Goal: Task Accomplishment & Management: Manage account settings

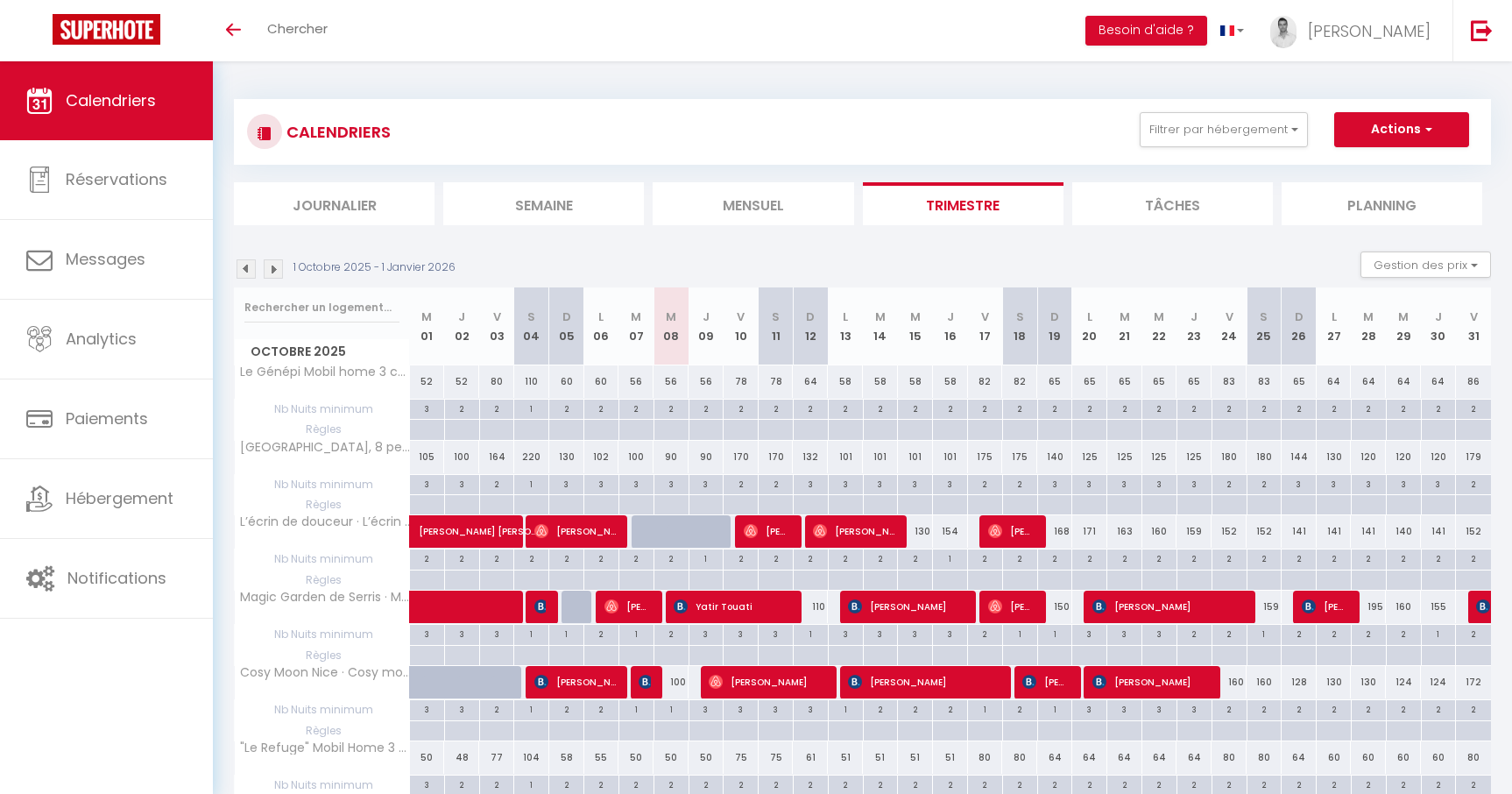
scroll to position [230, 0]
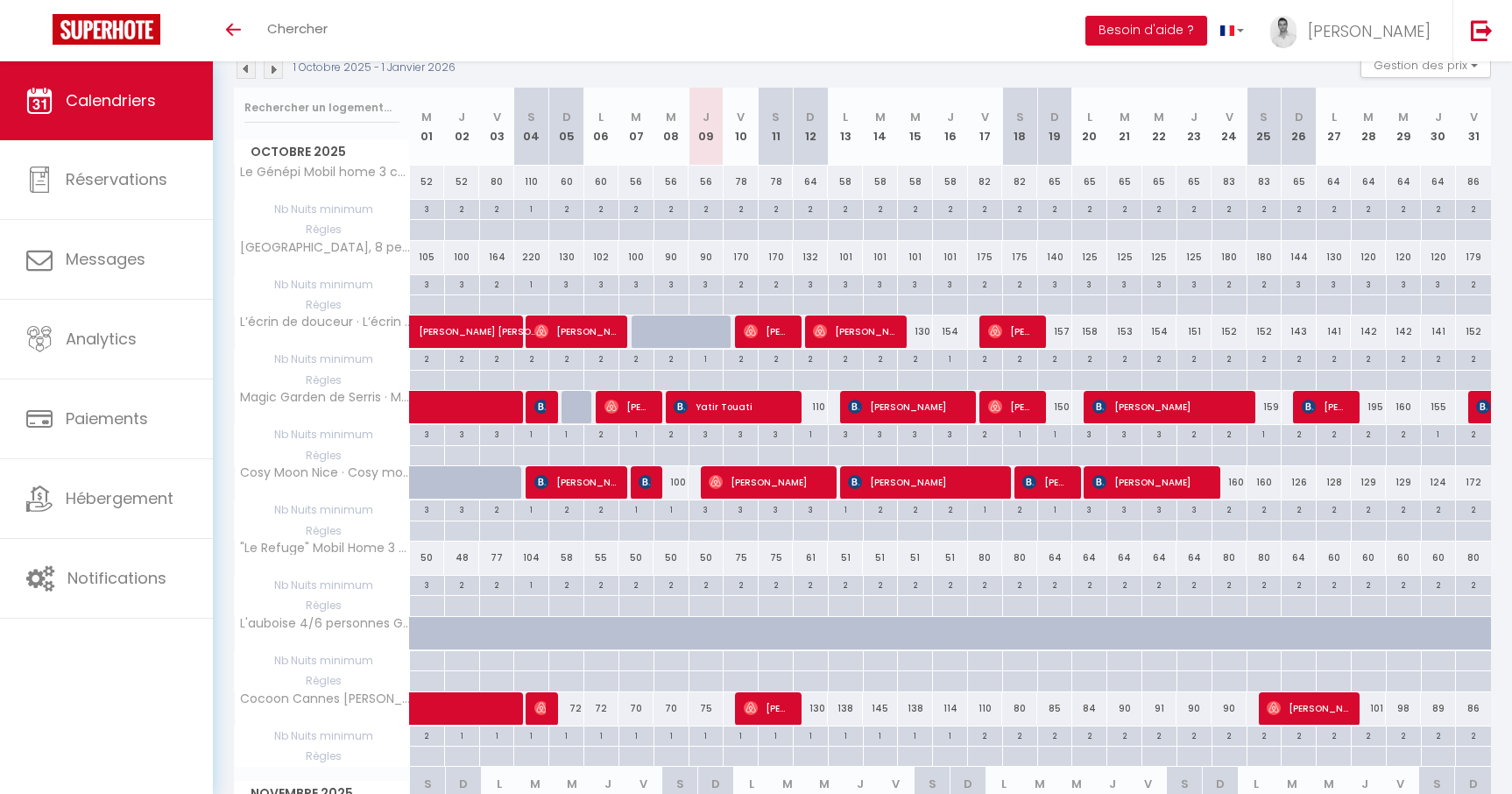
scroll to position [189, 0]
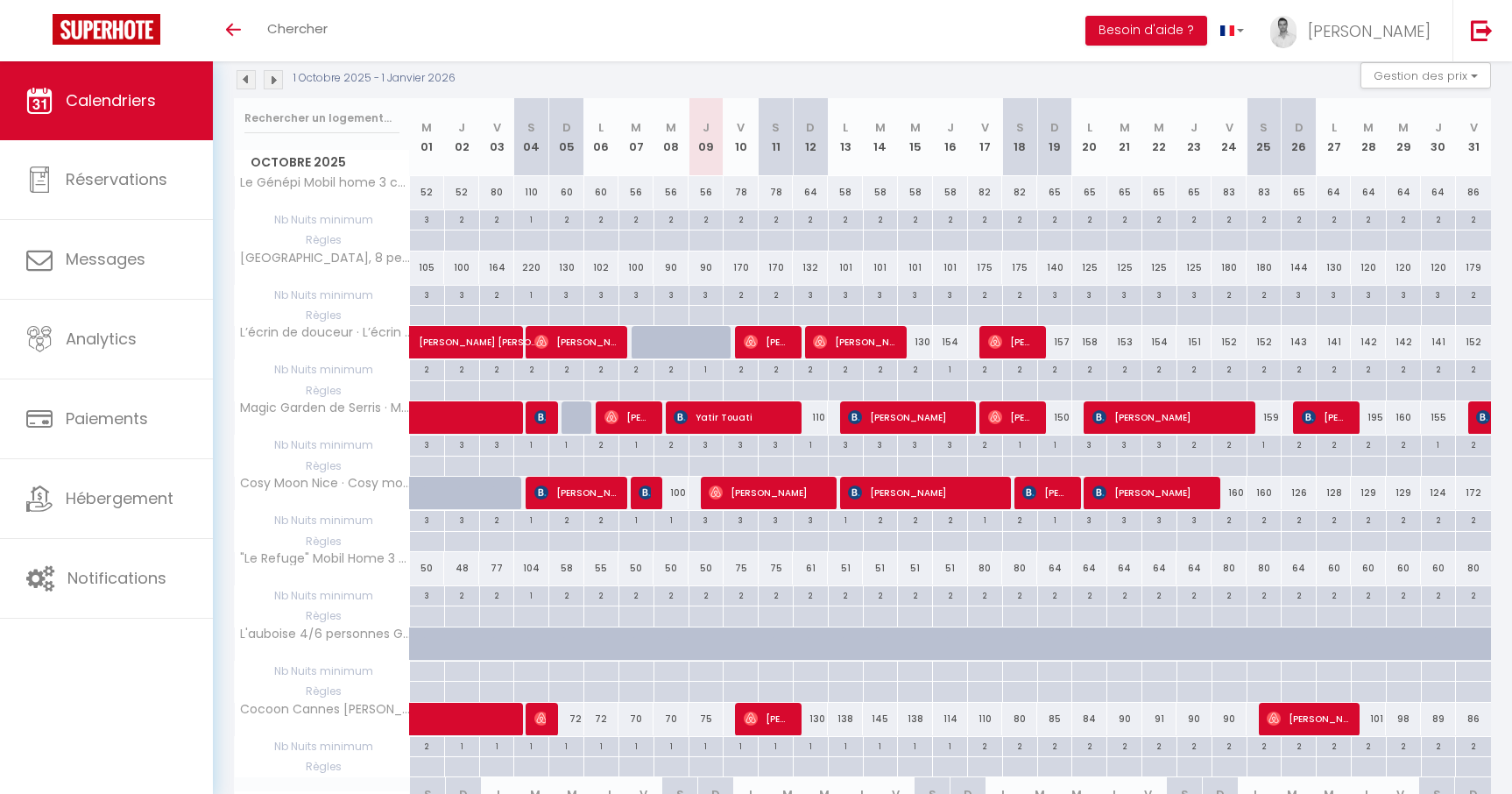
click at [709, 718] on div "75" at bounding box center [705, 718] width 35 height 32
type input "75"
type input "Jeu 09 Octobre 2025"
type input "Ven 10 Octobre 2025"
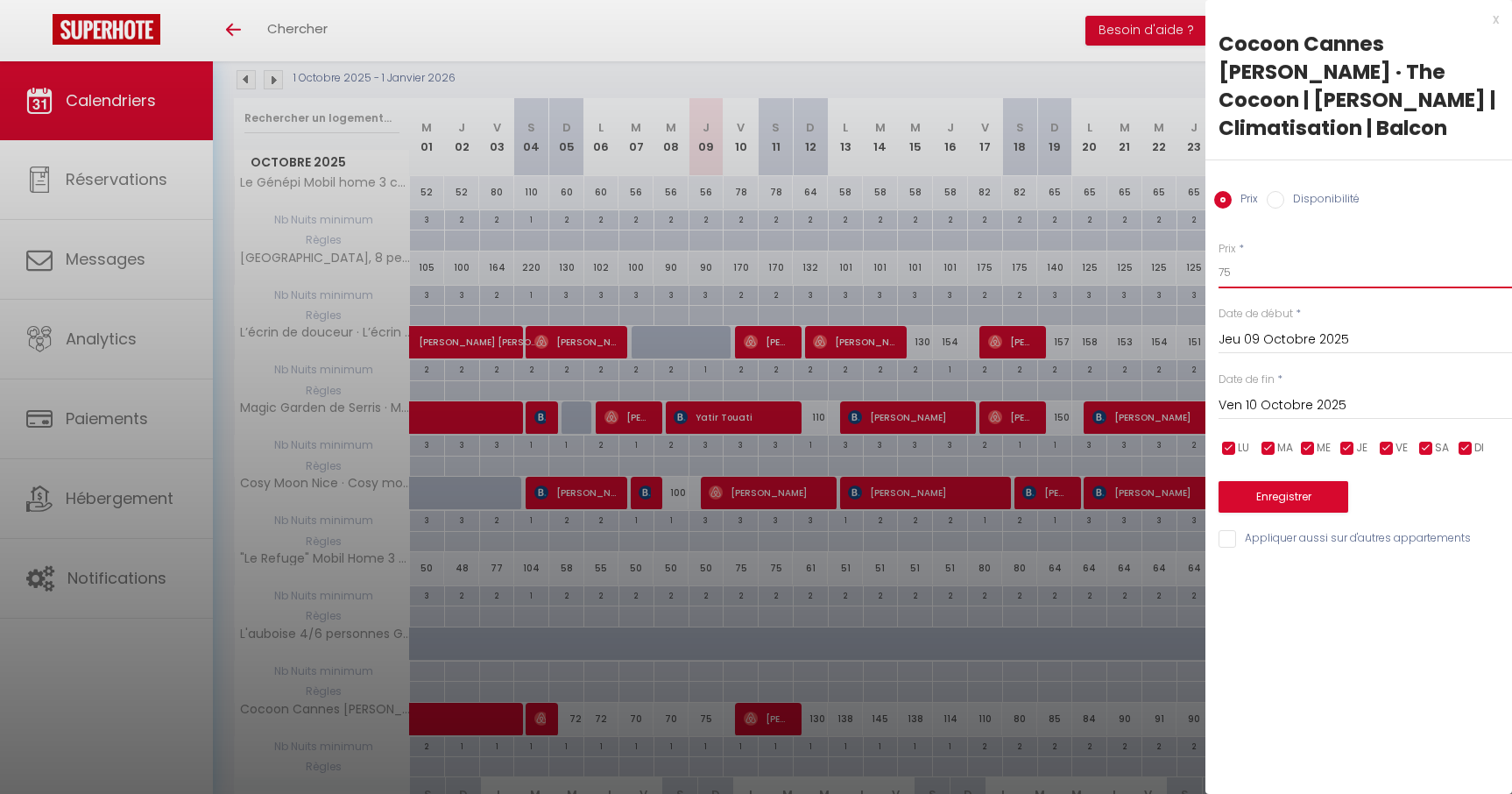
click at [1317, 257] on input "75" at bounding box center [1366, 272] width 294 height 31
type input "74"
click at [1267, 481] on button "Enregistrer" at bounding box center [1283, 496] width 129 height 31
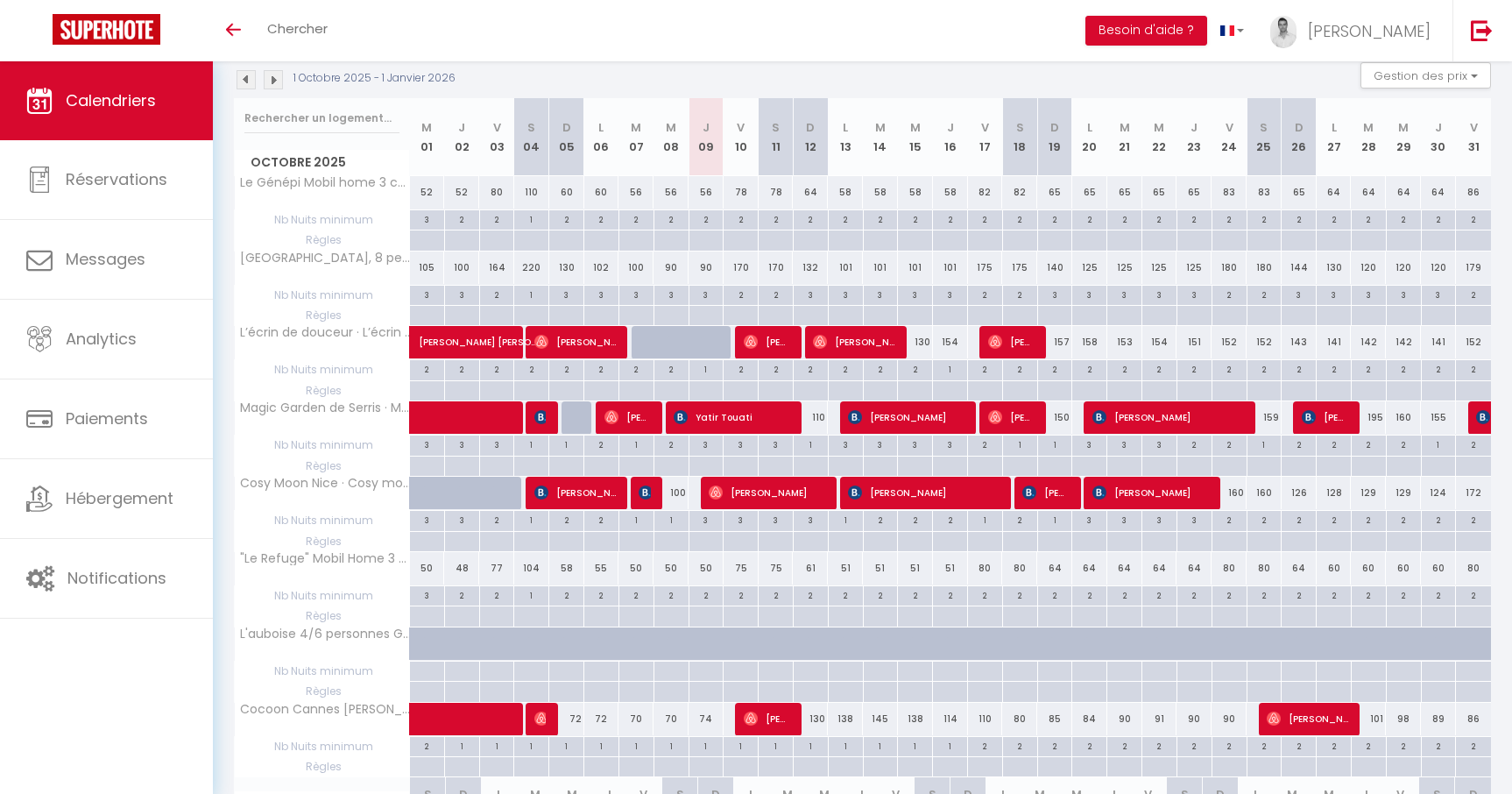
click at [710, 714] on div "74" at bounding box center [705, 718] width 35 height 32
type input "74"
type input "Jeu 09 Octobre 2025"
type input "Ven 10 Octobre 2025"
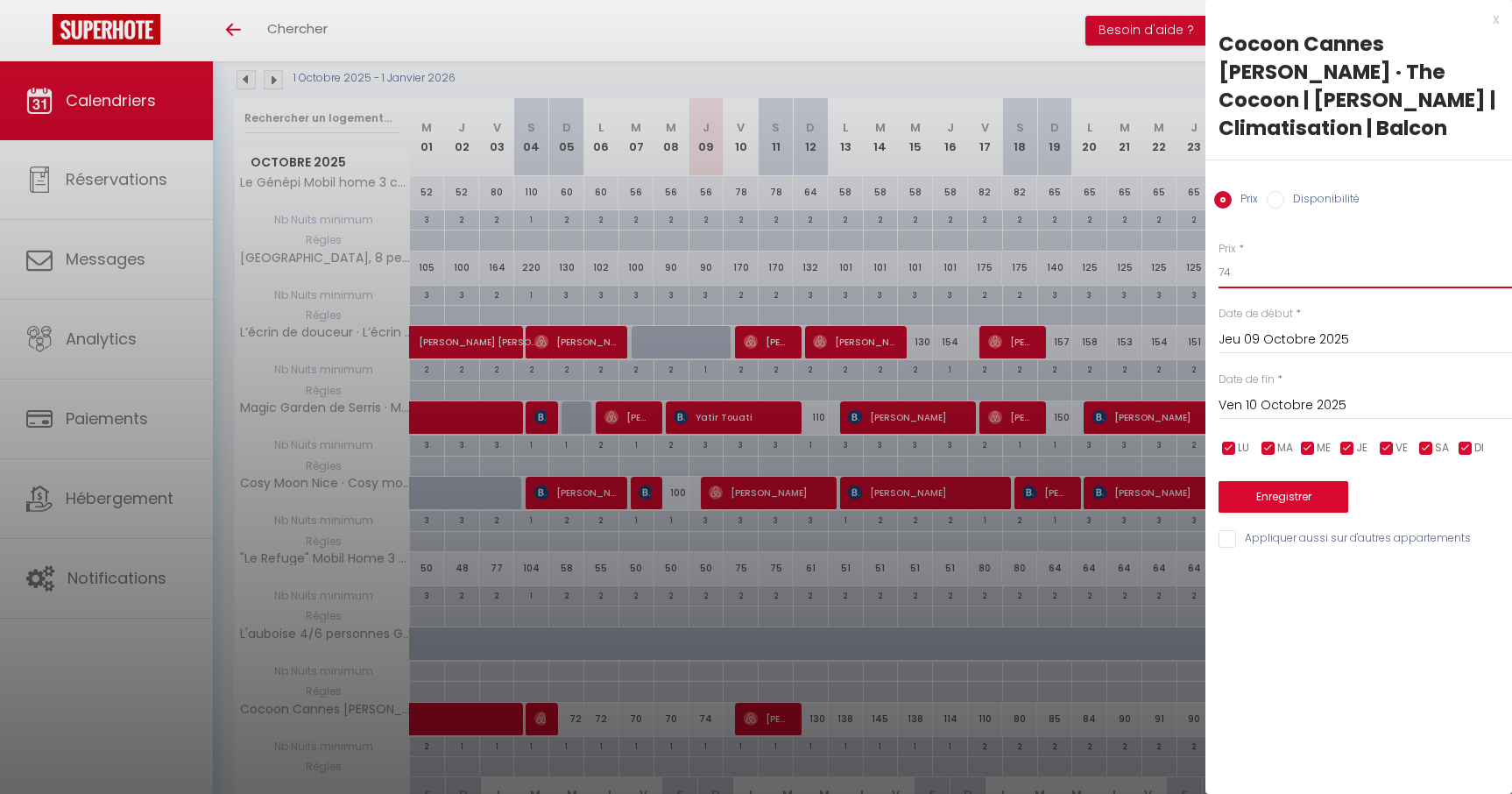
click at [1274, 257] on input "74" at bounding box center [1366, 272] width 294 height 31
type input "70"
click at [1317, 481] on button "Enregistrer" at bounding box center [1283, 496] width 129 height 31
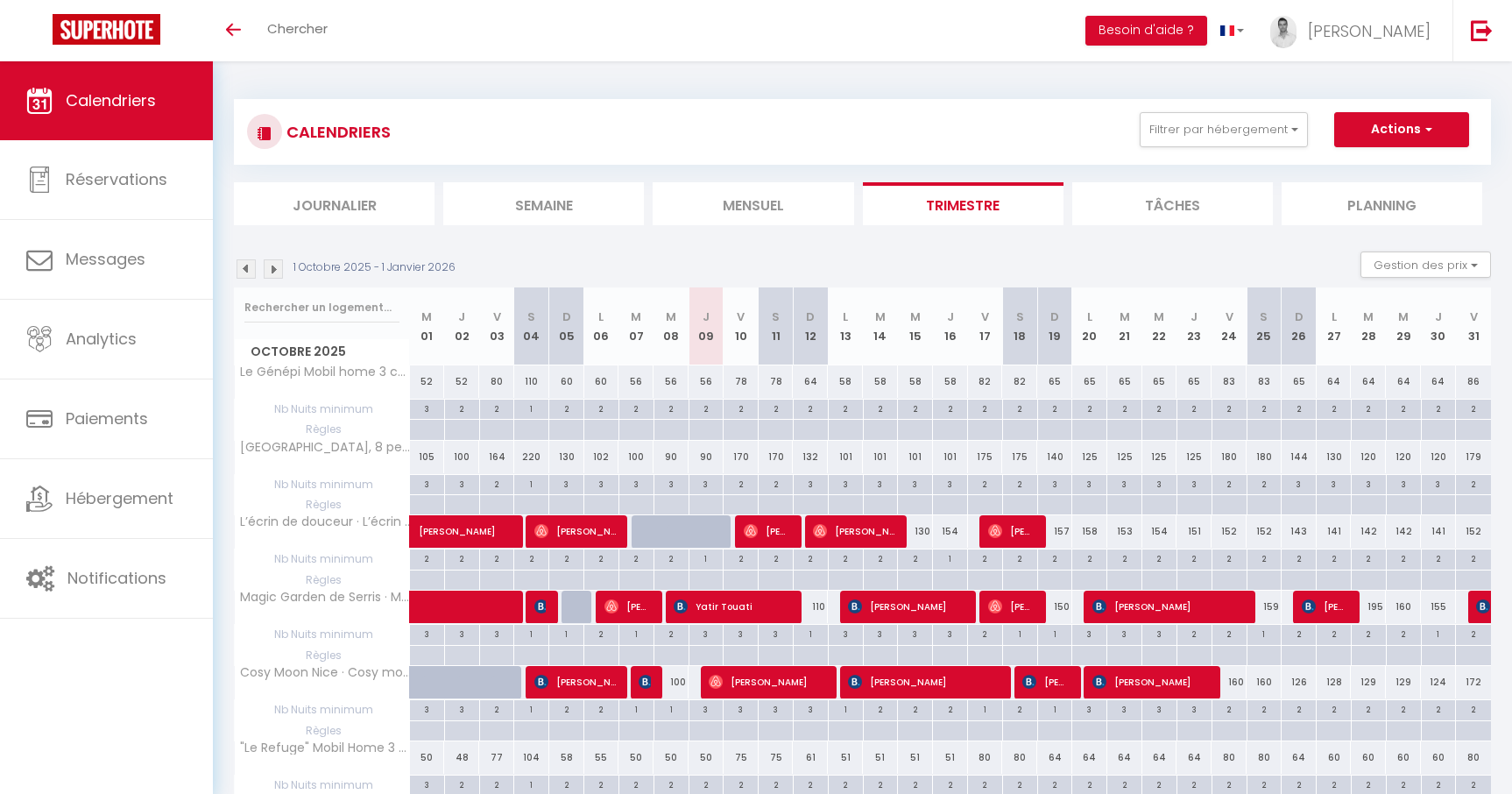
scroll to position [189, 0]
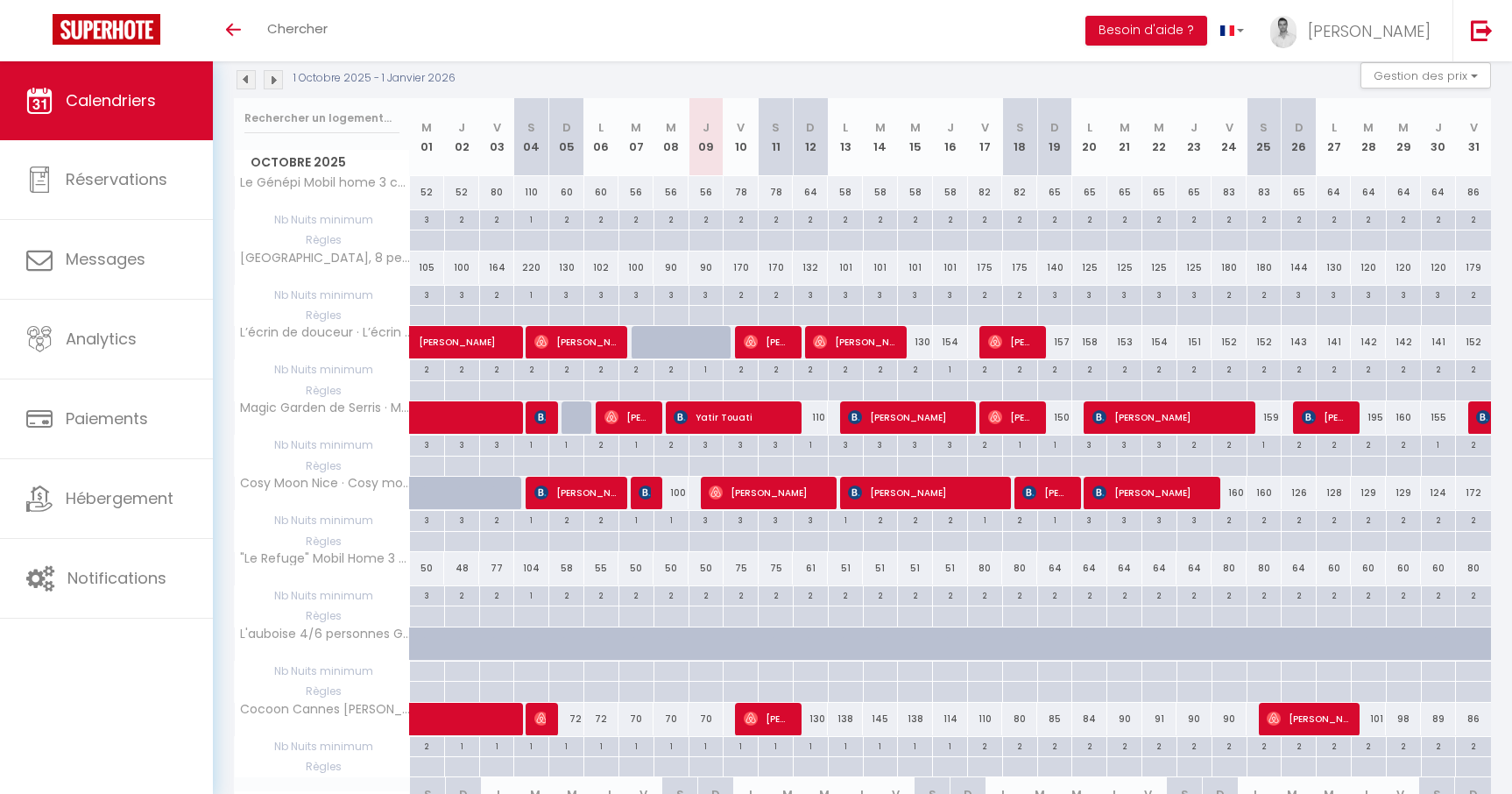
click at [709, 718] on div "70" at bounding box center [705, 718] width 35 height 32
type input "70"
type input "Jeu 09 Octobre 2025"
type input "Ven 10 Octobre 2025"
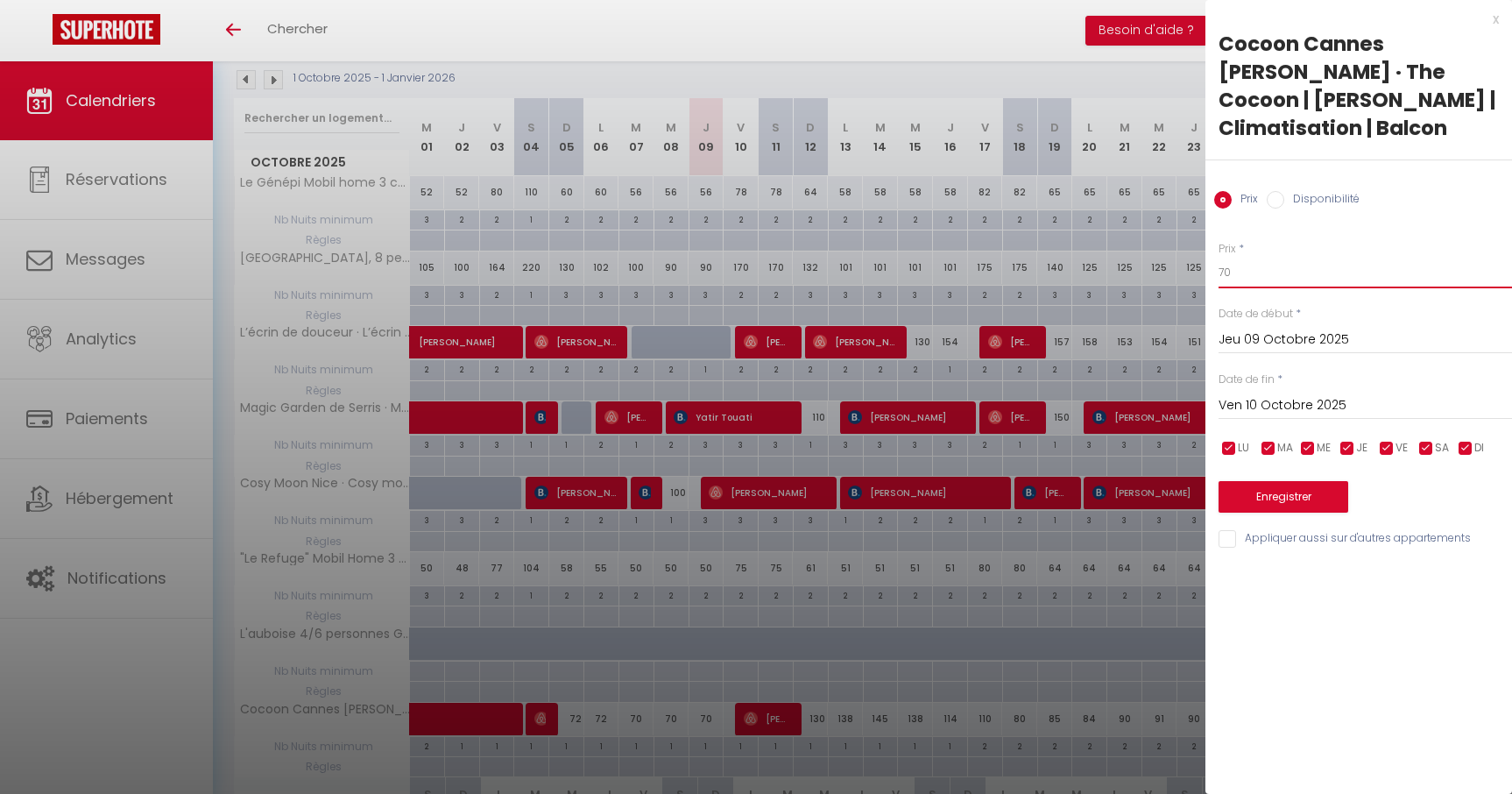
click at [1315, 257] on input "70" at bounding box center [1366, 272] width 294 height 31
type input "7"
click at [1251, 257] on input "6" at bounding box center [1366, 272] width 294 height 31
type input "68"
click at [1289, 481] on button "Enregistrer" at bounding box center [1283, 496] width 129 height 31
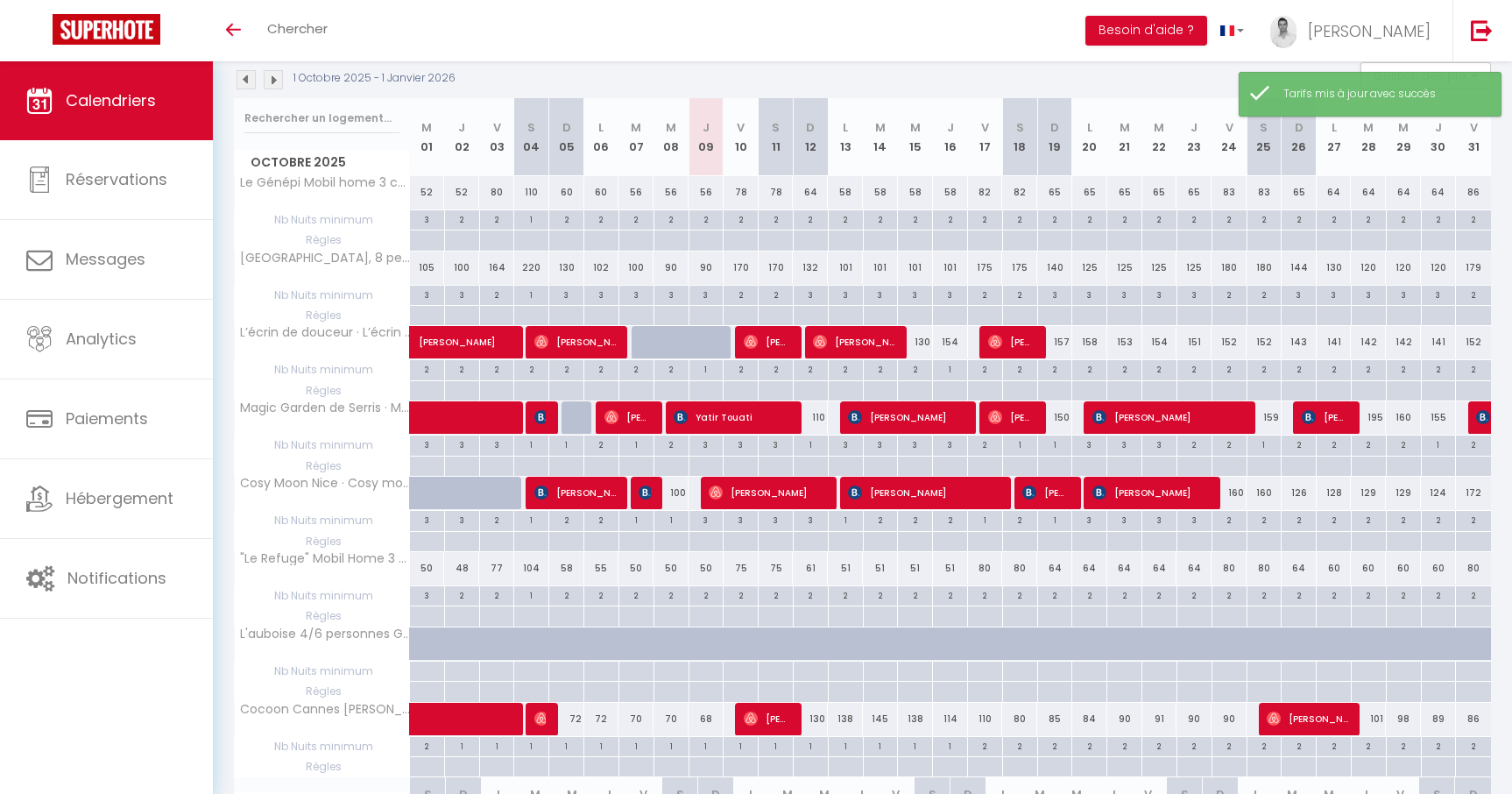
click at [680, 24] on div "Toggle menubar Chercher BUTTON Besoin d'aide ? Martin Paramètres Équipe" at bounding box center [813, 30] width 1372 height 61
